Goal: Entertainment & Leisure: Consume media (video, audio)

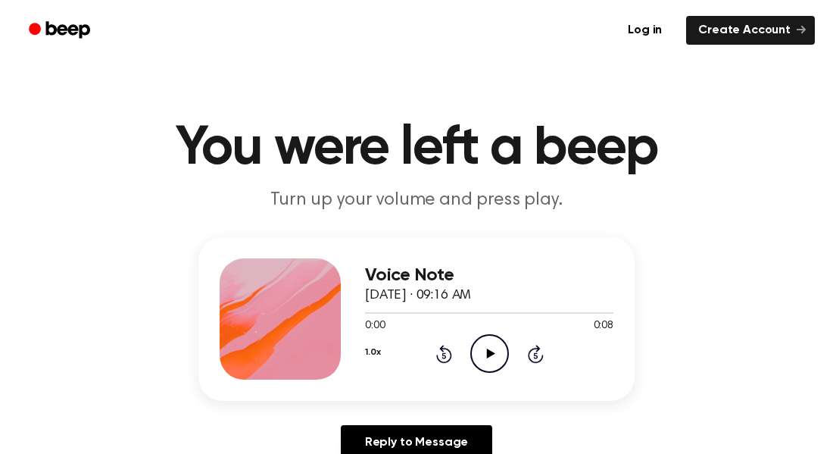
click at [483, 348] on icon "Play Audio" at bounding box center [489, 353] width 39 height 39
click at [493, 352] on icon at bounding box center [490, 353] width 8 height 10
click at [477, 358] on icon "Play Audio" at bounding box center [489, 353] width 39 height 39
click at [494, 365] on icon "Play Audio" at bounding box center [489, 353] width 39 height 39
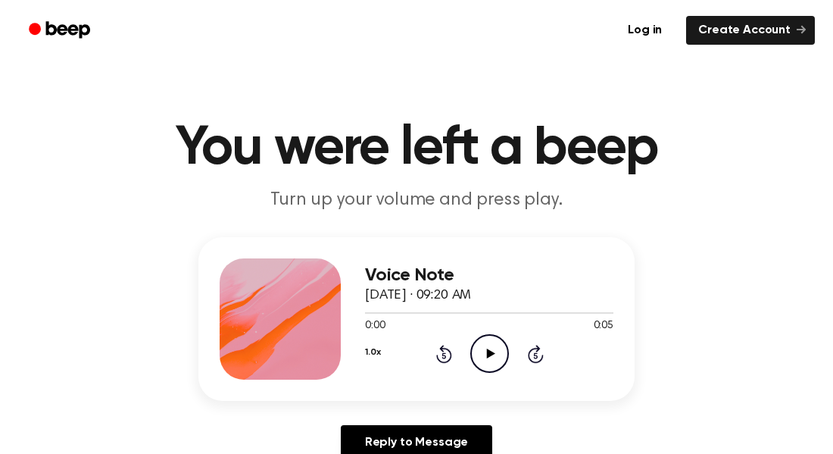
click at [483, 349] on icon "Play Audio" at bounding box center [489, 353] width 39 height 39
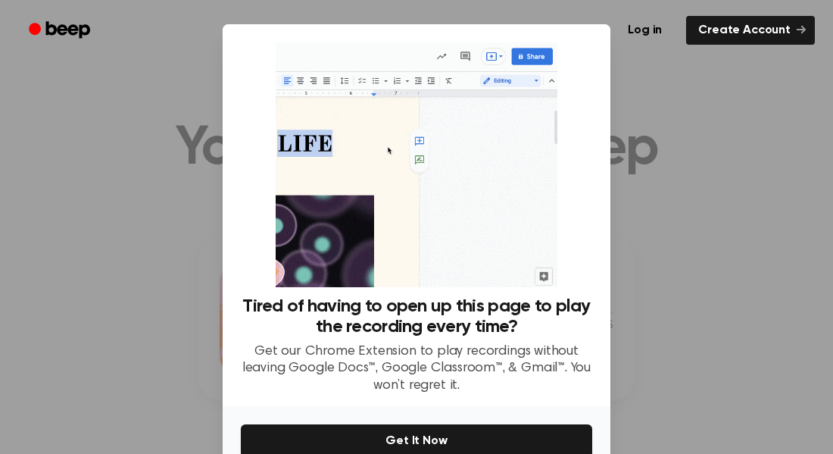
click at [683, 303] on div at bounding box center [416, 227] width 833 height 454
click at [624, 115] on div at bounding box center [416, 227] width 833 height 454
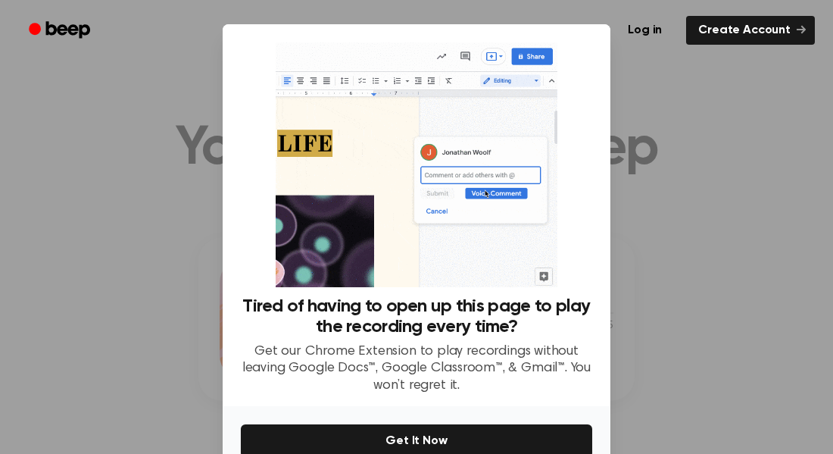
click at [713, 170] on div at bounding box center [416, 227] width 833 height 454
click at [753, 152] on div at bounding box center [416, 227] width 833 height 454
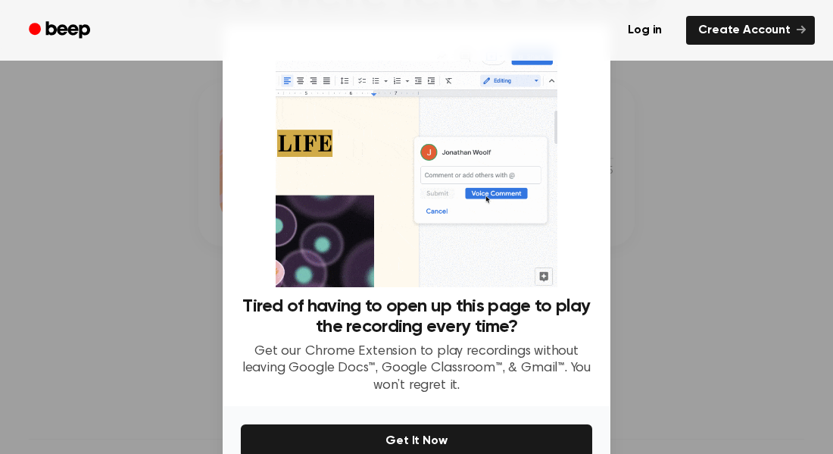
scroll to position [164, 0]
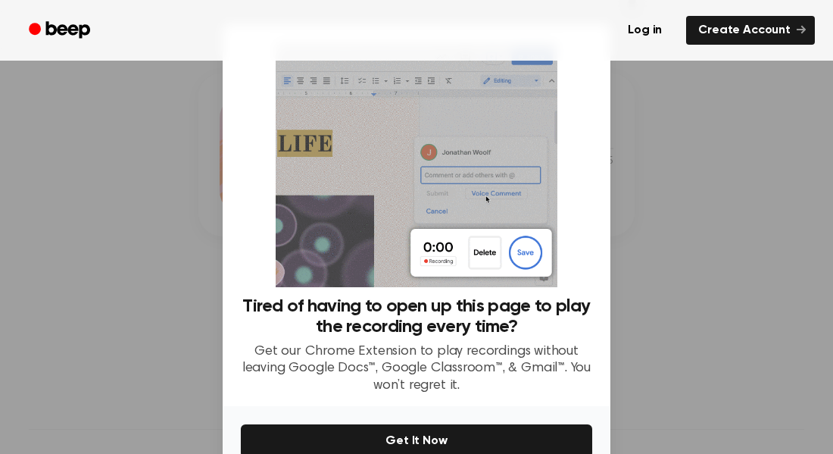
click at [642, 183] on div at bounding box center [416, 227] width 833 height 454
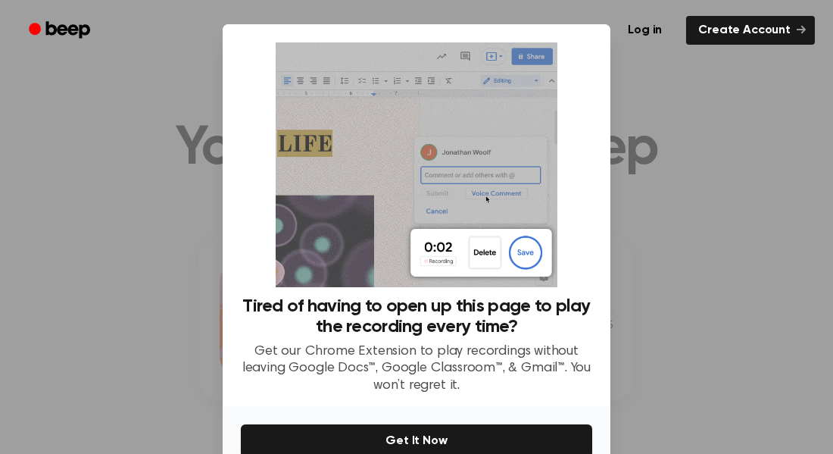
click at [683, 90] on div at bounding box center [416, 227] width 833 height 454
click at [498, 395] on div "Tired of having to open up this page to play the recording every time? Get our …" at bounding box center [417, 215] width 388 height 382
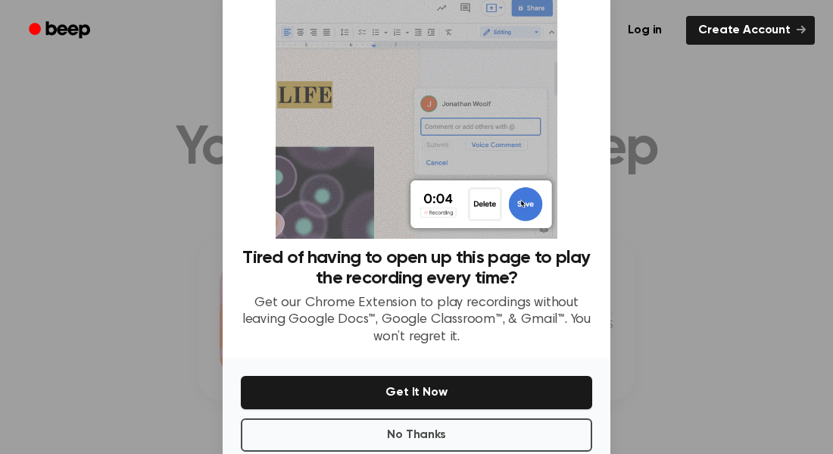
scroll to position [80, 0]
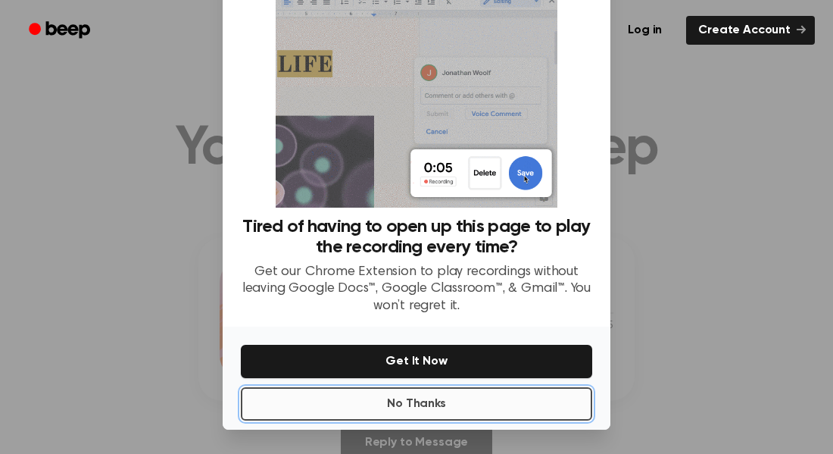
click at [499, 398] on button "No Thanks" at bounding box center [416, 403] width 351 height 33
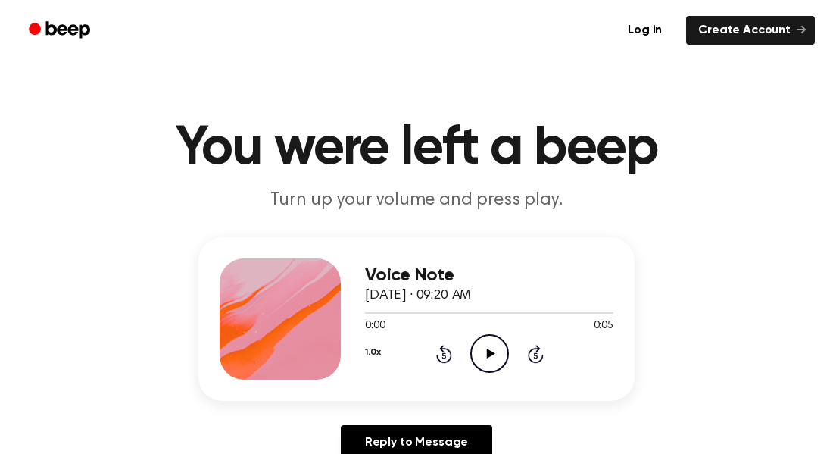
click at [494, 354] on icon "Play Audio" at bounding box center [489, 353] width 39 height 39
click at [481, 355] on icon "Play Audio" at bounding box center [489, 353] width 39 height 39
click at [492, 339] on icon "Play Audio" at bounding box center [489, 353] width 39 height 39
click at [489, 348] on icon "Play Audio" at bounding box center [489, 353] width 39 height 39
click at [498, 346] on icon "Play Audio" at bounding box center [489, 353] width 39 height 39
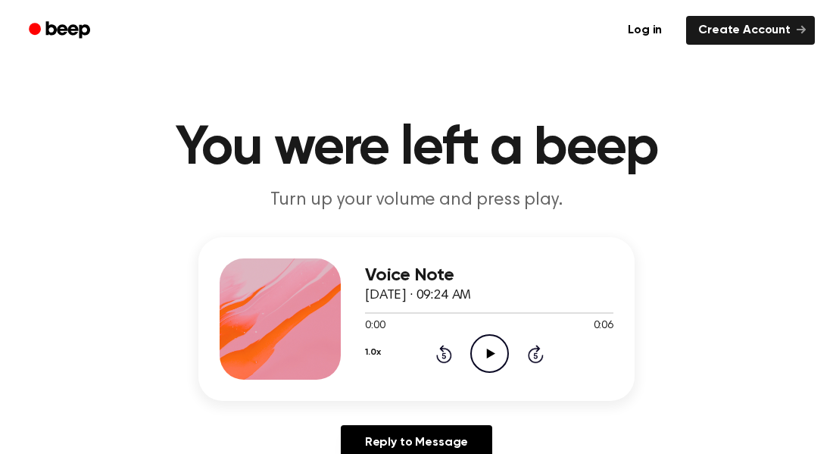
click at [476, 343] on icon "Play Audio" at bounding box center [489, 353] width 39 height 39
